Goal: Task Accomplishment & Management: Use online tool/utility

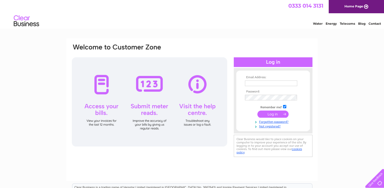
type input "[EMAIL_ADDRESS][DOMAIN_NAME]"
click at [148, 84] on div at bounding box center [150, 101] width 156 height 89
click at [273, 115] on input "submit" at bounding box center [273, 113] width 31 height 7
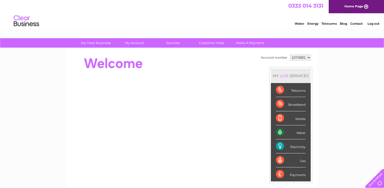
click at [293, 146] on div "Electricity" at bounding box center [291, 146] width 30 height 14
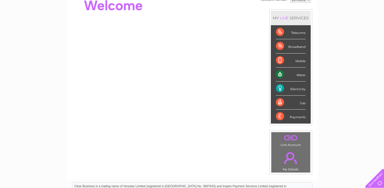
scroll to position [68, 0]
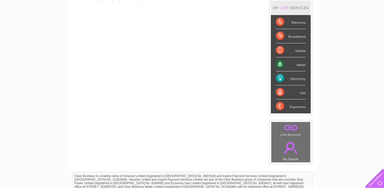
click at [295, 77] on div "Electricity" at bounding box center [291, 78] width 30 height 14
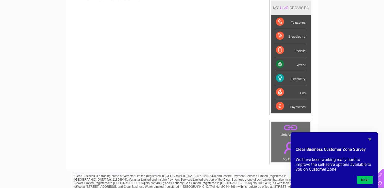
click at [289, 75] on div "Electricity" at bounding box center [291, 78] width 30 height 14
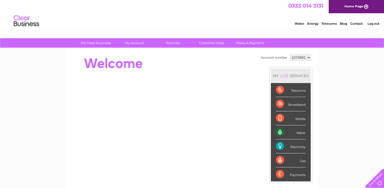
click at [299, 78] on div "MY LIVE SERVICES" at bounding box center [291, 75] width 40 height 14
click at [297, 146] on div "Electricity" at bounding box center [291, 146] width 30 height 14
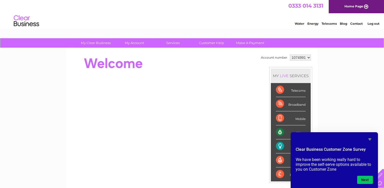
drag, startPoint x: 297, startPoint y: 146, endPoint x: 281, endPoint y: 145, distance: 15.5
click at [281, 145] on div "Electricity" at bounding box center [291, 146] width 30 height 14
click at [371, 136] on icon "Hide survey" at bounding box center [370, 139] width 6 height 6
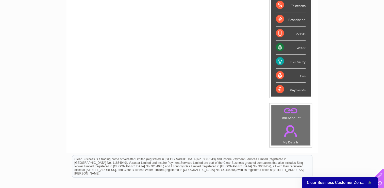
scroll to position [98, 0]
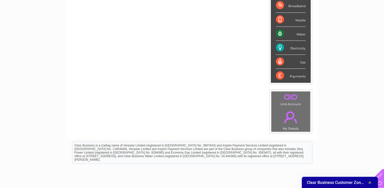
drag, startPoint x: 374, startPoint y: 20, endPoint x: 388, endPoint y: 67, distance: 49.0
click at [384, 67] on html "My Clear Business Login Details My Details My Preferences Link Account My Accou…" at bounding box center [192, 66] width 384 height 328
click at [294, 47] on div "Electricity" at bounding box center [291, 48] width 30 height 14
drag, startPoint x: 294, startPoint y: 47, endPoint x: 279, endPoint y: 47, distance: 15.0
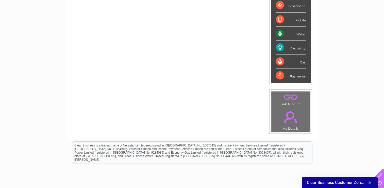
click at [279, 47] on div "Electricity" at bounding box center [291, 48] width 30 height 14
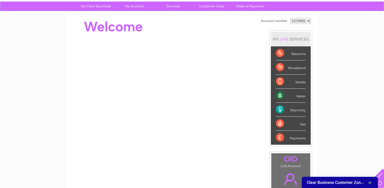
scroll to position [41, 0]
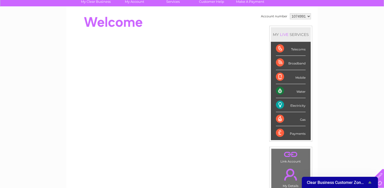
click at [287, 103] on div "Electricity" at bounding box center [291, 105] width 30 height 14
click at [329, 80] on div "My Clear Business Login Details My Details My Preferences Link Account My Accou…" at bounding box center [192, 140] width 384 height 286
drag, startPoint x: 279, startPoint y: 104, endPoint x: 311, endPoint y: 111, distance: 32.7
click at [311, 111] on div "MY LIVE SERVICES Telecoms Broadband Mobile Water Electricity Gas Payments" at bounding box center [291, 84] width 43 height 116
click at [329, 112] on div "My Clear Business Login Details My Details My Preferences Link Account My Accou…" at bounding box center [192, 140] width 384 height 286
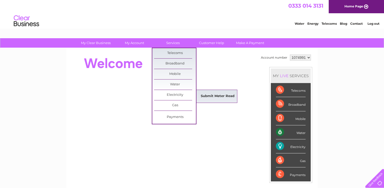
click at [214, 98] on link "Submit Meter Read" at bounding box center [218, 96] width 42 height 10
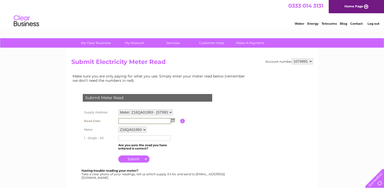
click at [138, 121] on input "text" at bounding box center [144, 121] width 53 height 6
click at [174, 115] on td "Meter: Z16QA01993 - South Lodge Cattery, Oakbank Road, East Calder, Livingston,…" at bounding box center [148, 112] width 63 height 9
click at [173, 119] on img at bounding box center [173, 120] width 4 height 4
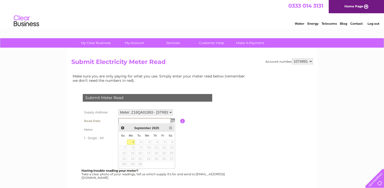
click at [134, 141] on link "1" at bounding box center [131, 141] width 8 height 5
type input "2025/09/01"
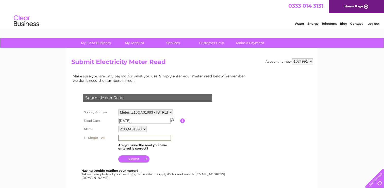
click at [137, 137] on input "text" at bounding box center [144, 137] width 53 height 6
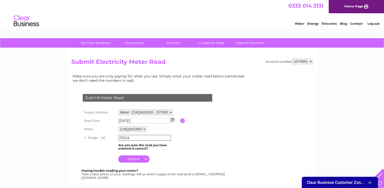
type input "79224"
click at [128, 158] on input "submit" at bounding box center [133, 157] width 31 height 7
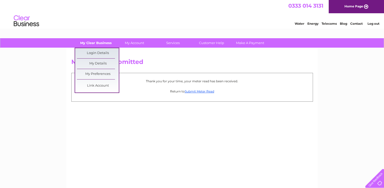
click at [94, 42] on link "My Clear Business" at bounding box center [96, 42] width 42 height 9
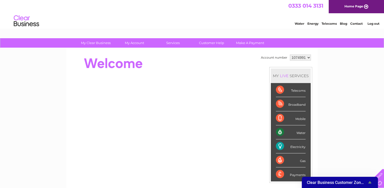
click at [231, 59] on div at bounding box center [163, 63] width 185 height 20
click at [358, 23] on link "Contact" at bounding box center [357, 24] width 12 height 4
